Goal: Transaction & Acquisition: Subscribe to service/newsletter

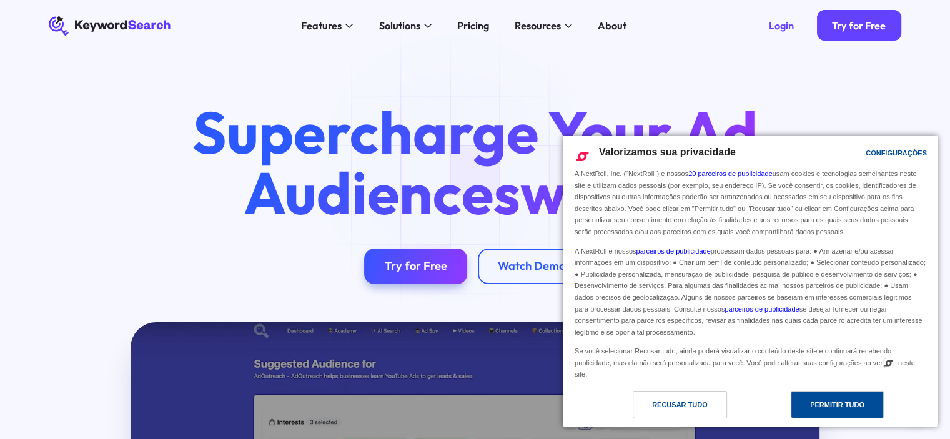
click at [817, 397] on div "Permitir Tudo" at bounding box center [836, 404] width 93 height 27
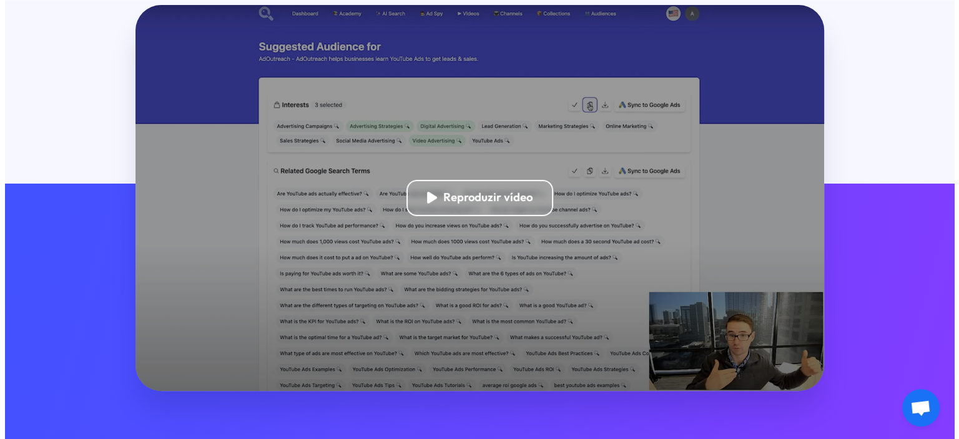
scroll to position [325, 0]
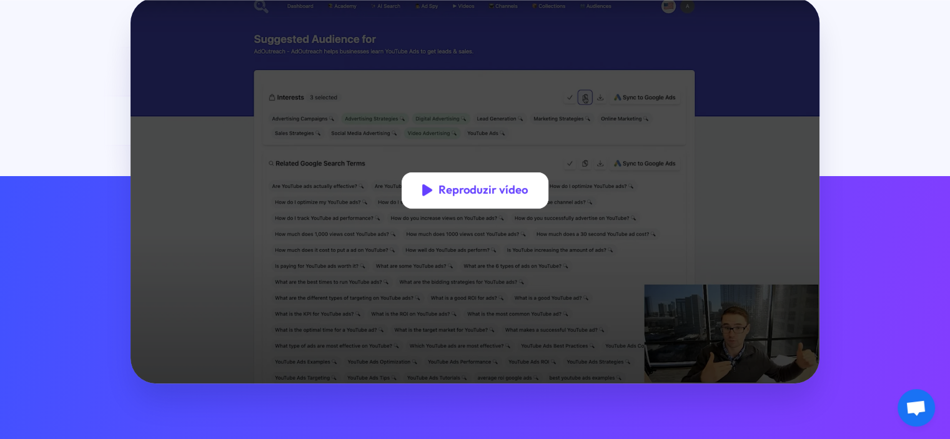
click at [485, 182] on div "Reproduzir vídeo" at bounding box center [474, 190] width 147 height 36
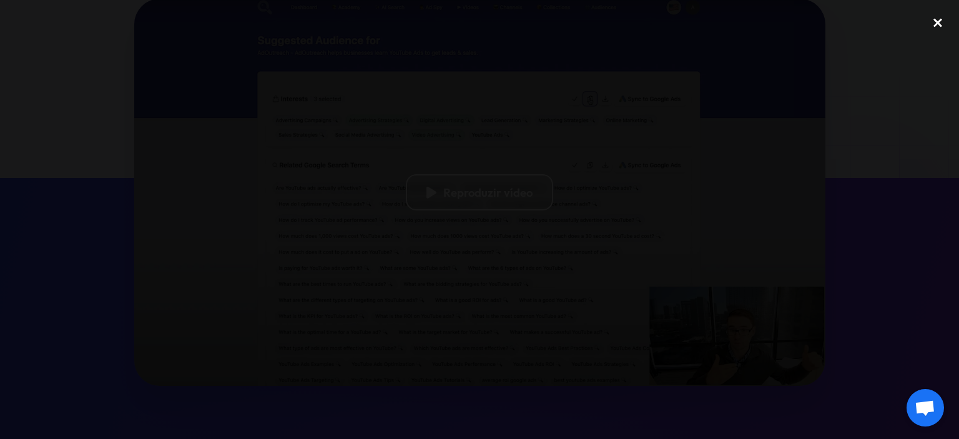
click at [941, 23] on div "close lightbox" at bounding box center [938, 22] width 42 height 27
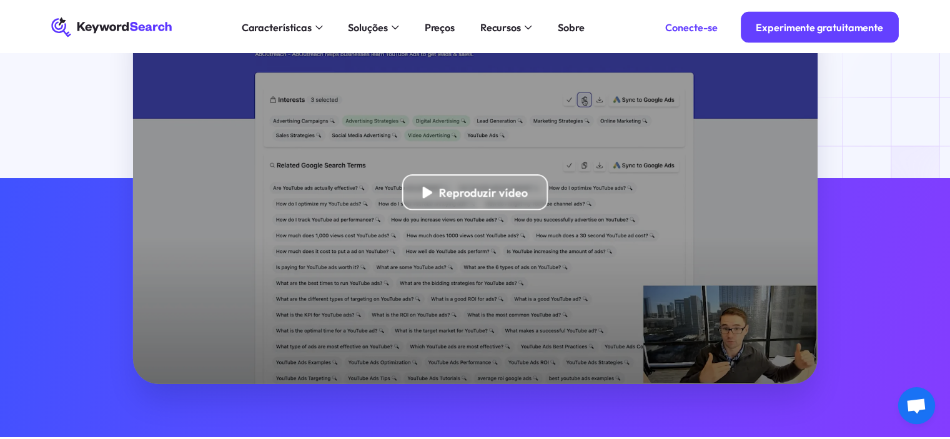
scroll to position [323, 0]
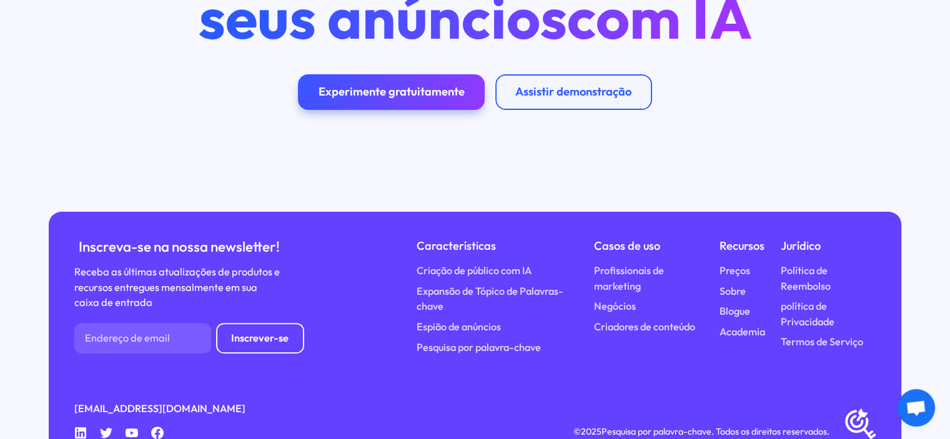
scroll to position [5089, 0]
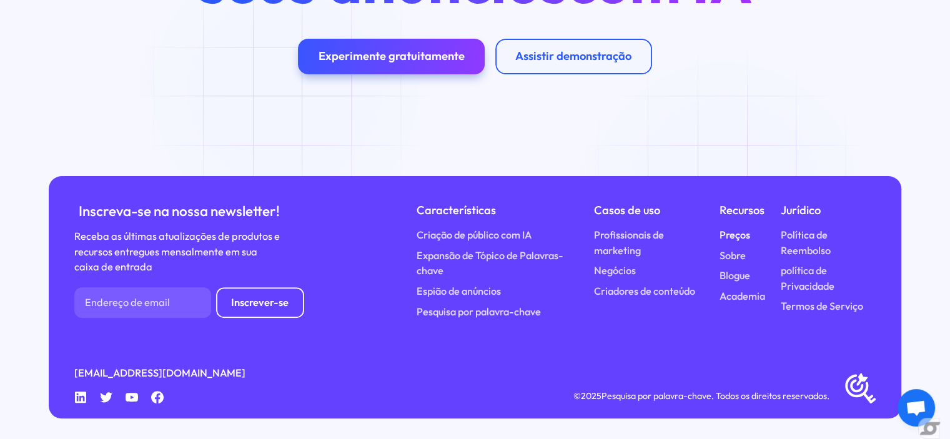
click at [731, 229] on font "Preços" at bounding box center [734, 235] width 31 height 12
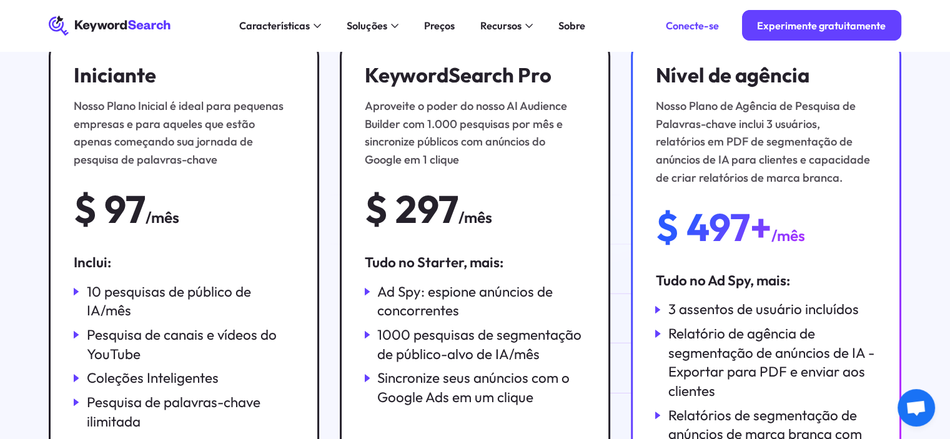
scroll to position [200, 0]
